Goal: Task Accomplishment & Management: Manage account settings

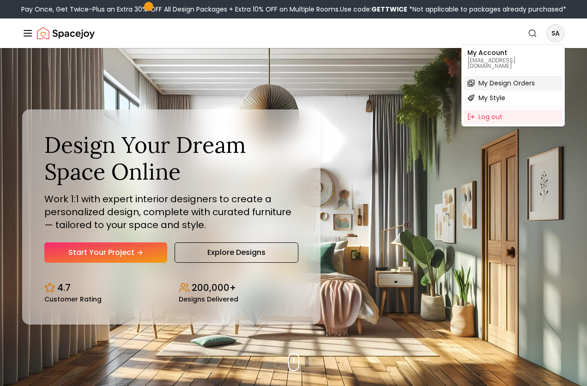
click at [511, 79] on span "My Design Orders" at bounding box center [507, 83] width 56 height 9
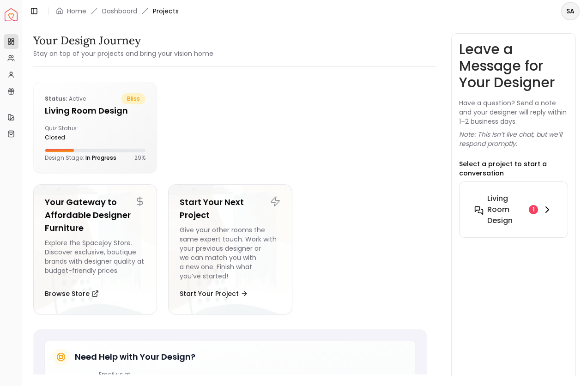
click at [535, 210] on div "1" at bounding box center [533, 209] width 9 height 9
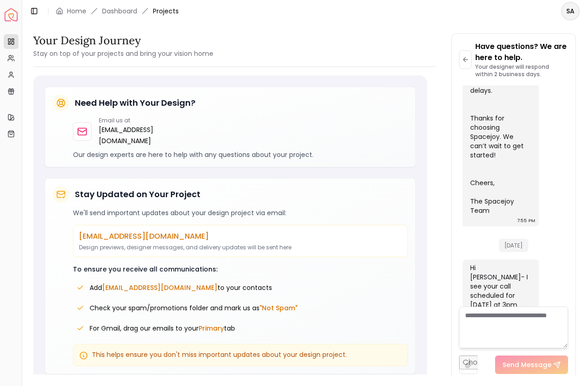
click at [472, 318] on textarea at bounding box center [513, 328] width 109 height 42
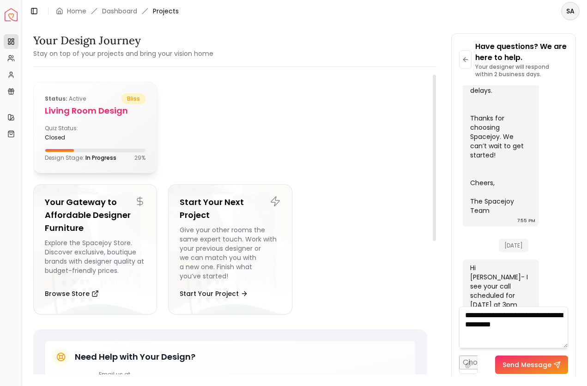
type textarea "**********"
click at [105, 110] on h5 "Living Room design" at bounding box center [95, 110] width 101 height 13
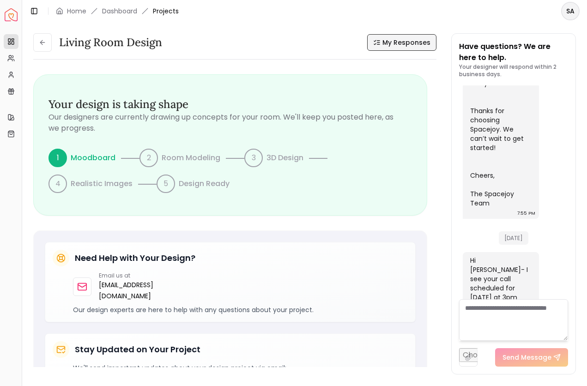
click at [388, 40] on span "My Responses" at bounding box center [407, 42] width 48 height 9
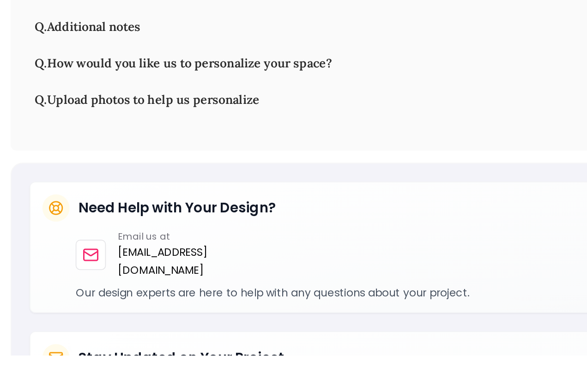
scroll to position [1657, 0]
